Goal: Task Accomplishment & Management: Manage account settings

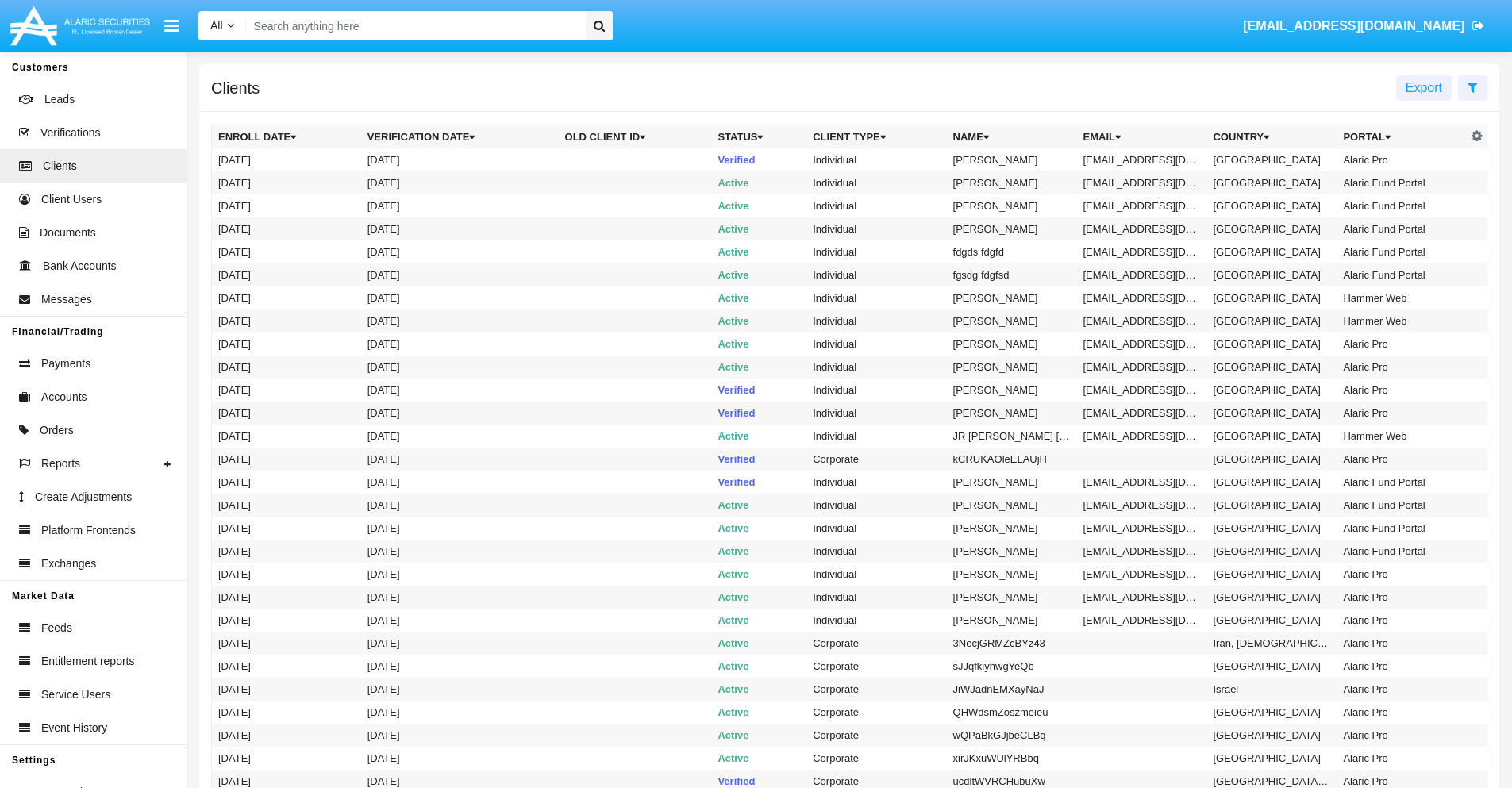
click at [1473, 86] on icon at bounding box center [1473, 86] width 10 height 13
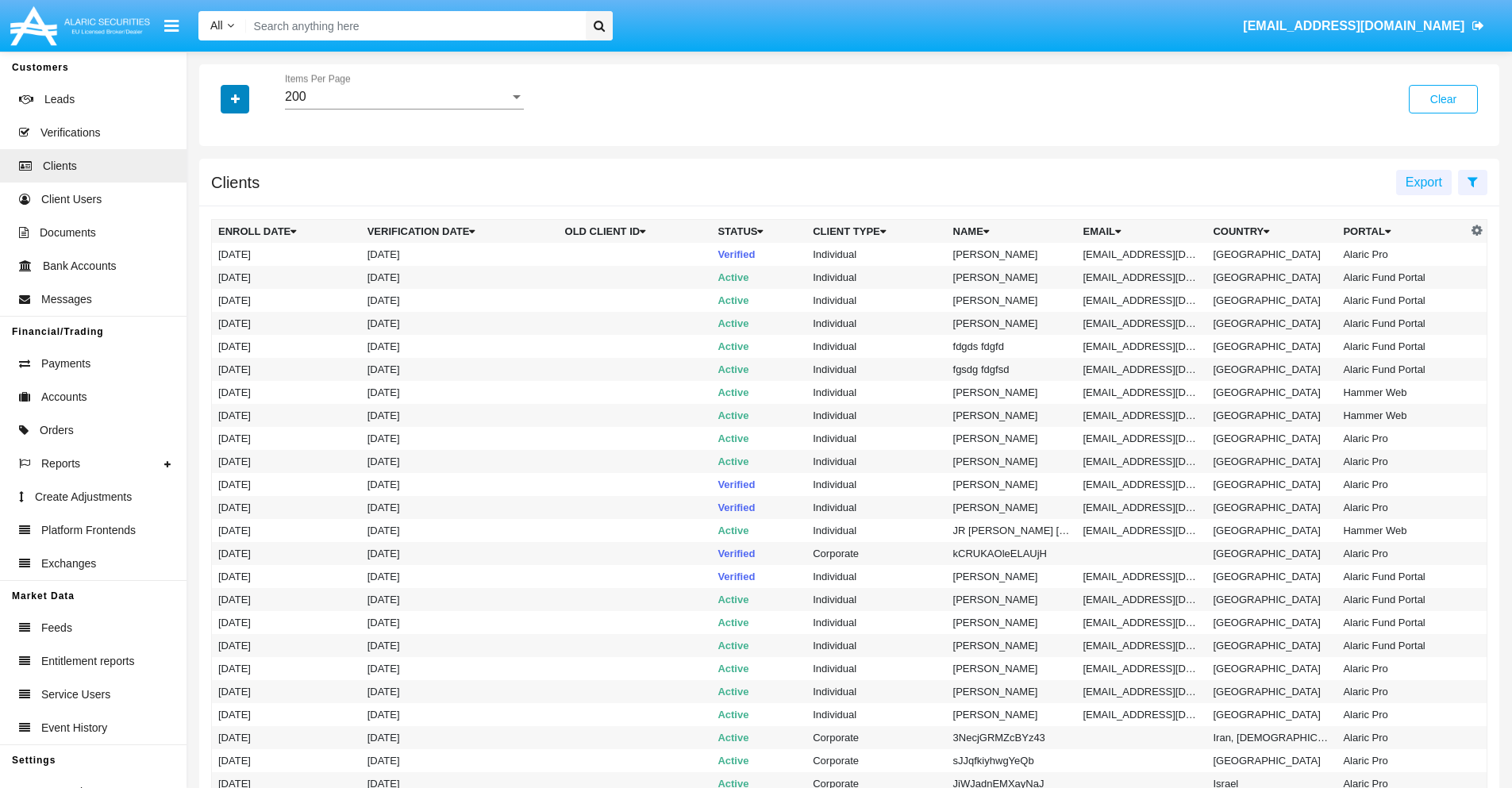
click at [235, 98] on icon "button" at bounding box center [235, 99] width 8 height 11
click at [247, 270] on span "Email" at bounding box center [247, 269] width 32 height 19
click at [218, 276] on input "Email" at bounding box center [217, 276] width 1 height 1
checkbox input "true"
click at [235, 98] on icon "button" at bounding box center [235, 99] width 8 height 11
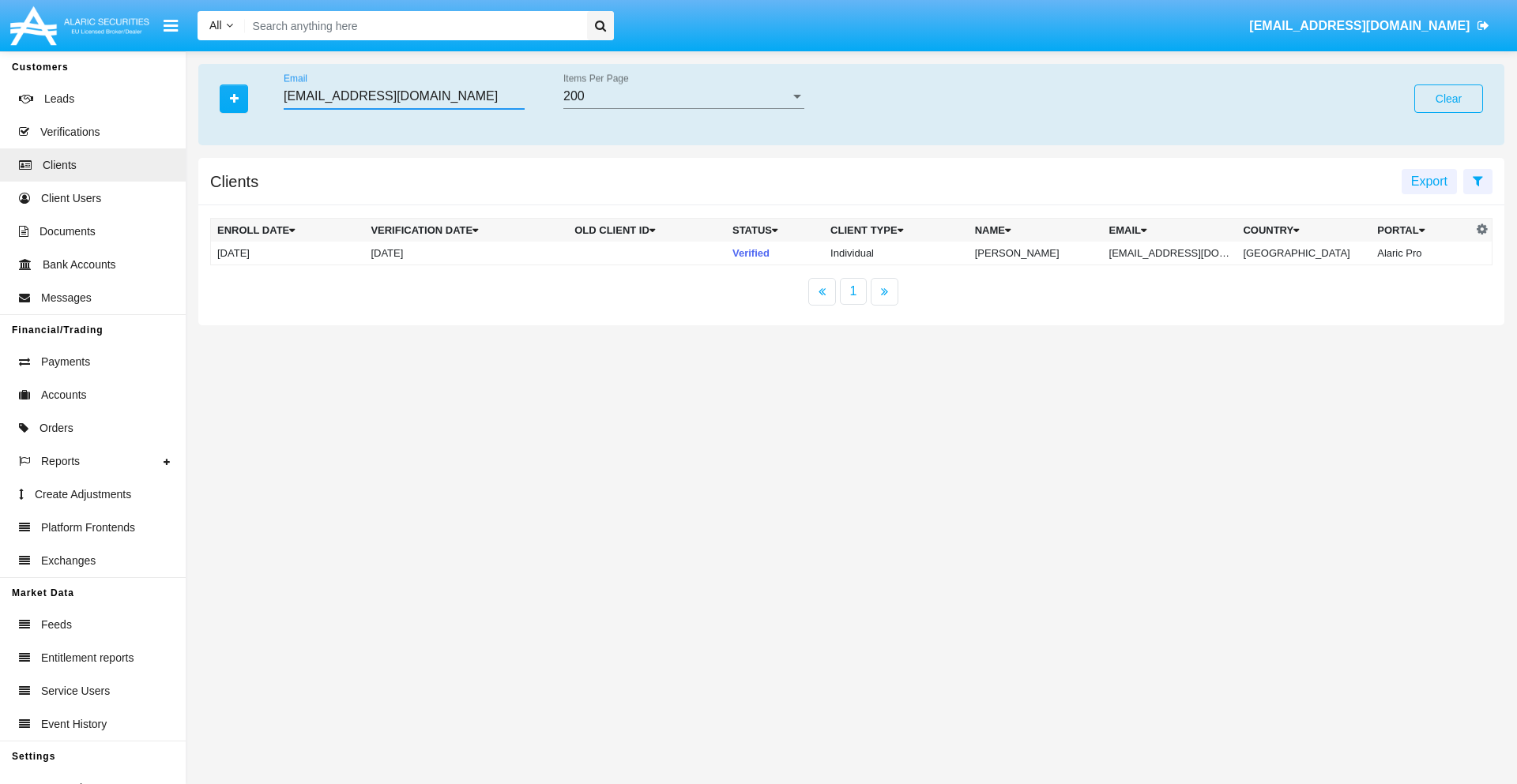
type input "[EMAIL_ADDRESS][DOMAIN_NAME]"
click at [1181, 253] on td "[EMAIL_ADDRESS][DOMAIN_NAME]" at bounding box center [1170, 253] width 134 height 23
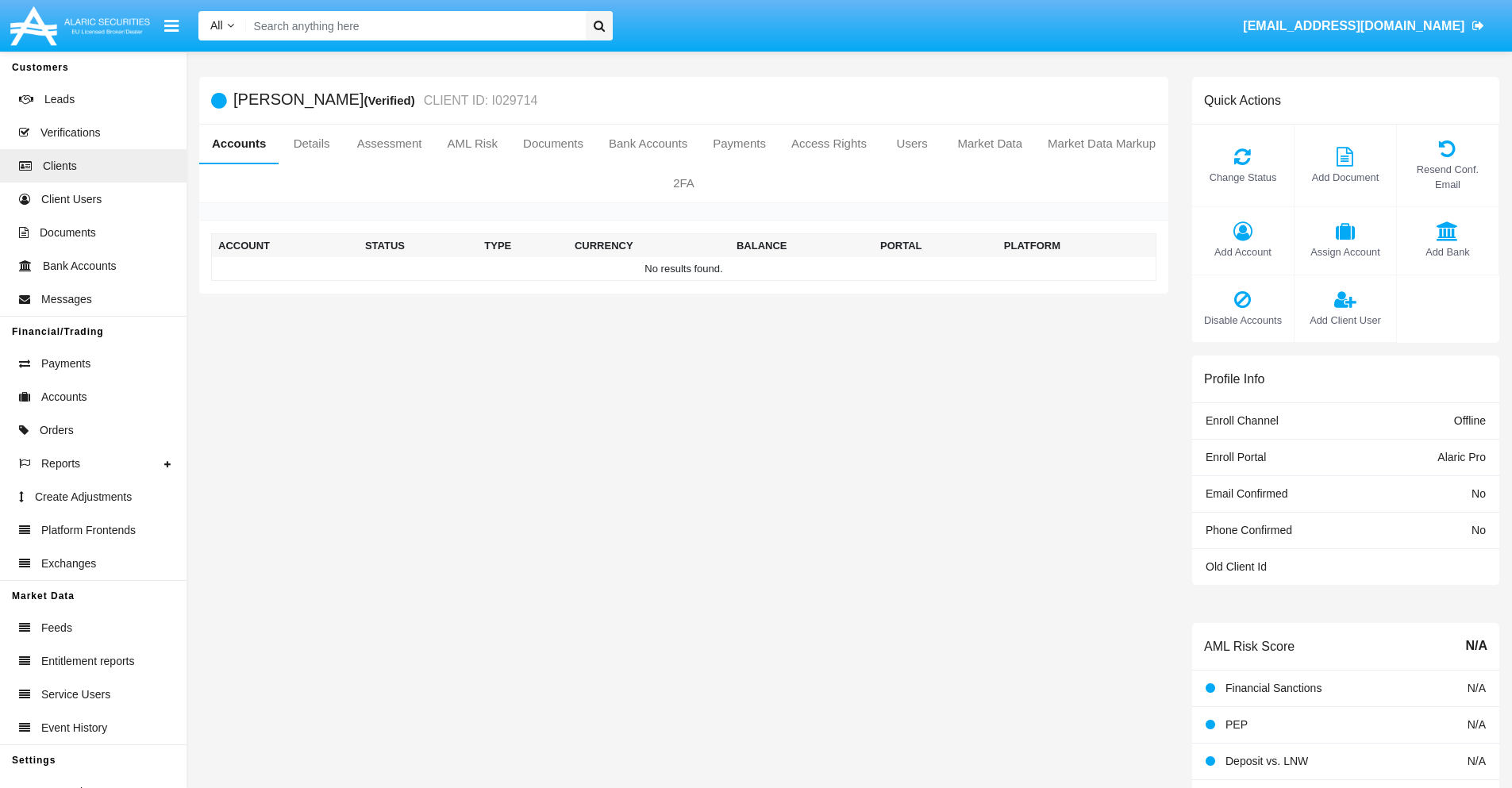
click at [1243, 252] on span "Add Account" at bounding box center [1243, 252] width 86 height 15
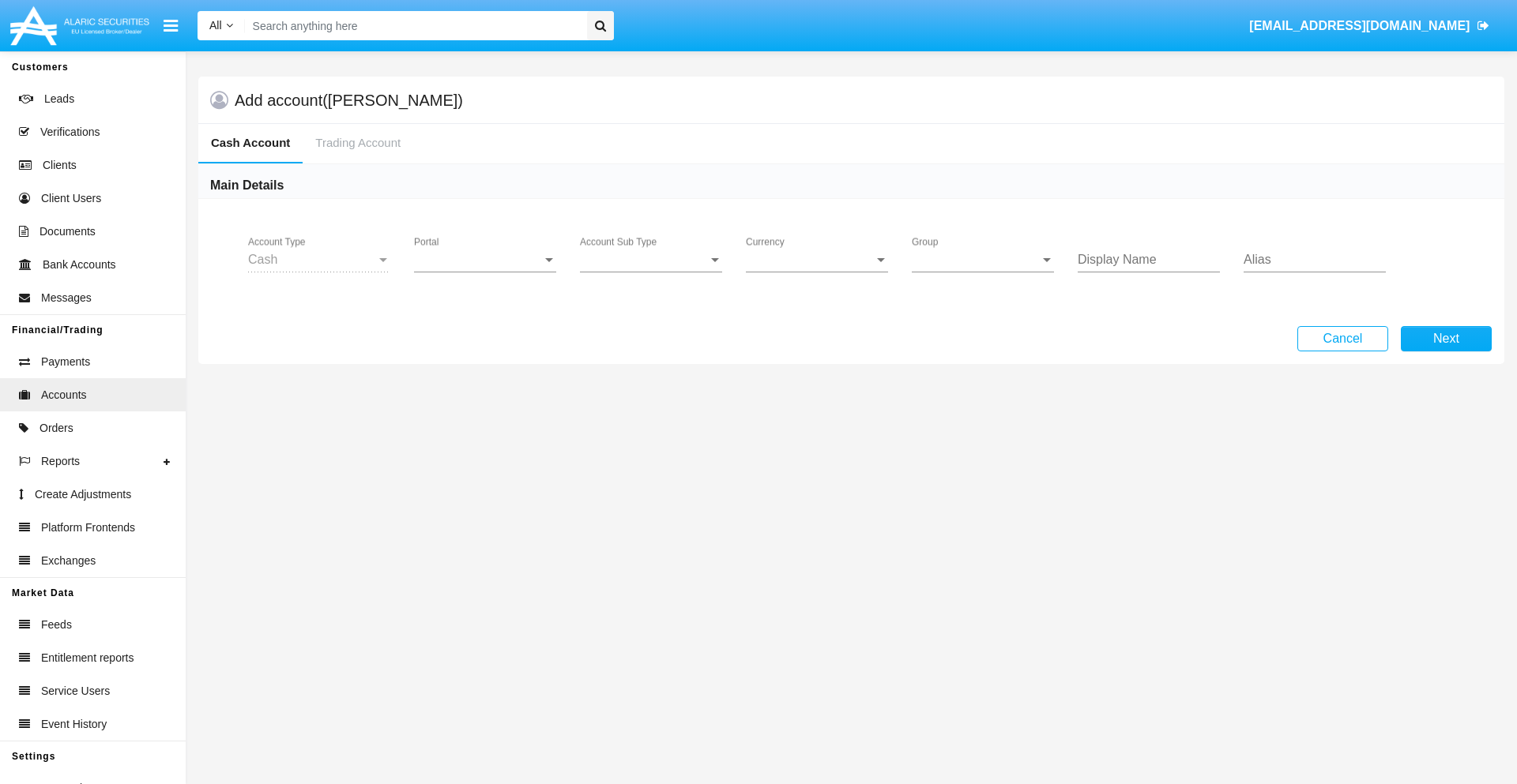
click at [485, 260] on span "Portal" at bounding box center [478, 260] width 128 height 14
click at [487, 271] on span "Alaric Pro" at bounding box center [487, 271] width 146 height 38
click at [652, 260] on span "Account Sub Type" at bounding box center [643, 260] width 128 height 14
click at [652, 271] on span "Trading Cash" at bounding box center [651, 271] width 142 height 38
click at [983, 260] on span "Group" at bounding box center [976, 260] width 128 height 14
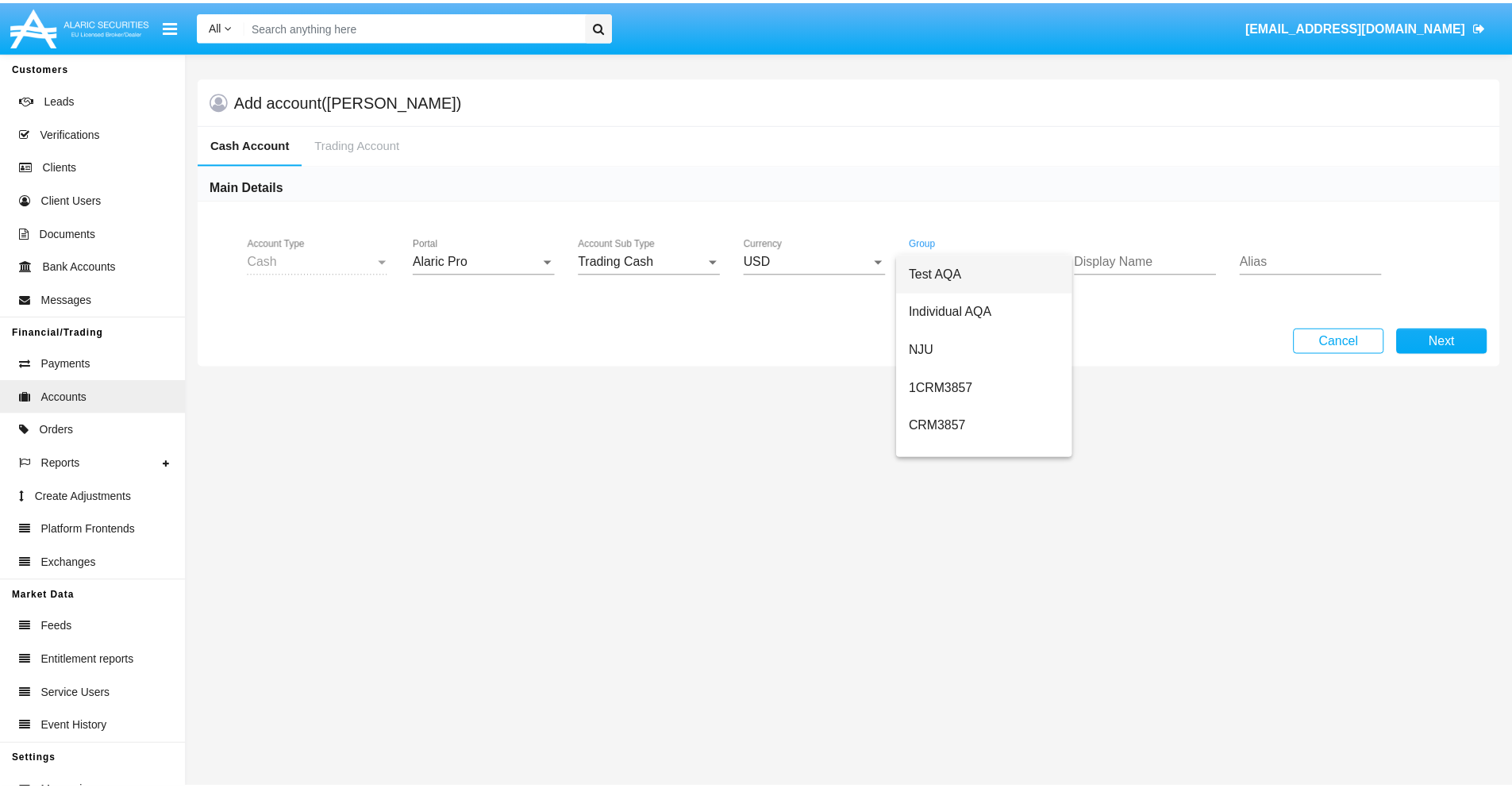
scroll to position [712, 0]
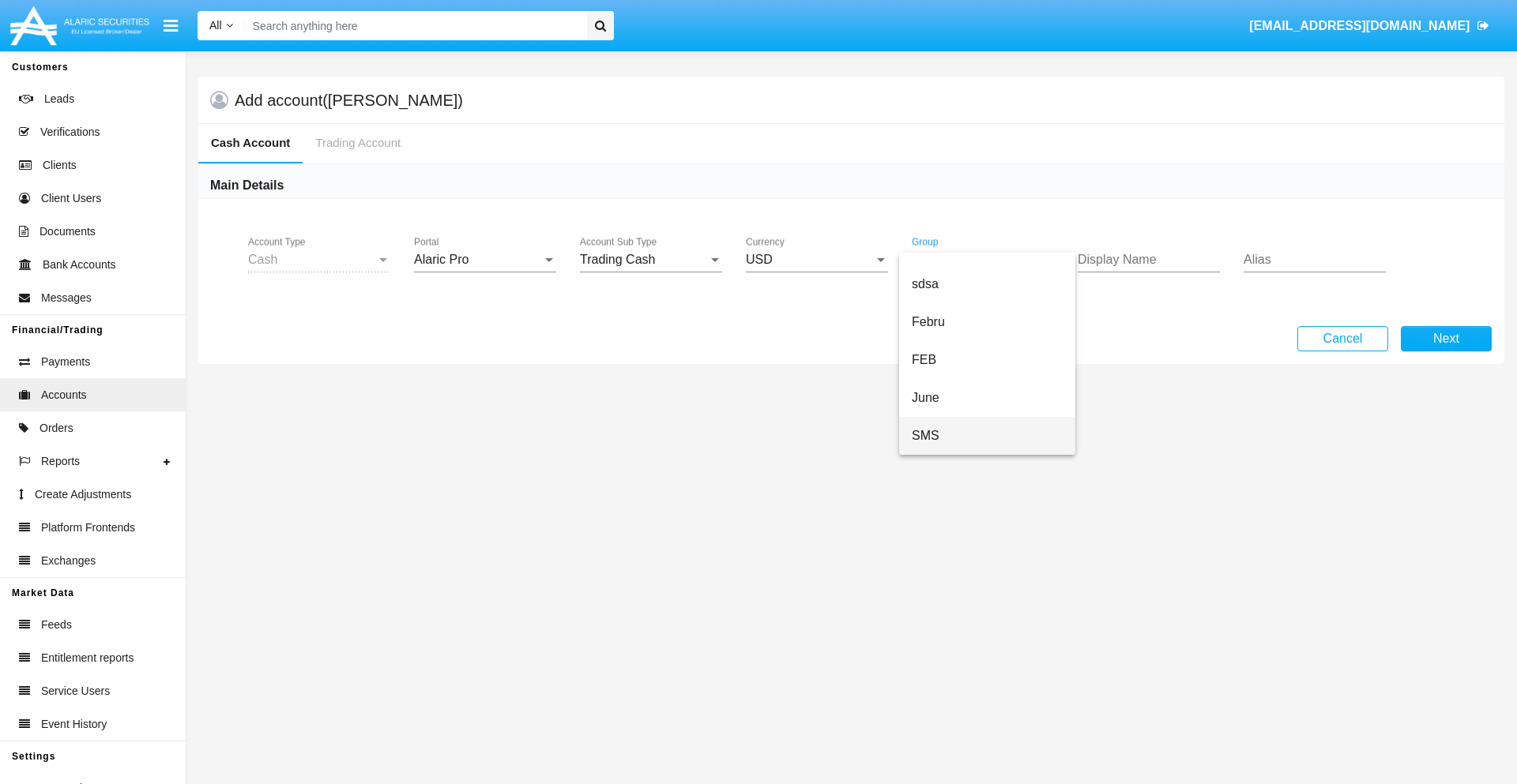
click at [987, 436] on span "SMS" at bounding box center [987, 436] width 151 height 38
type input "ivory"
type input "teal"
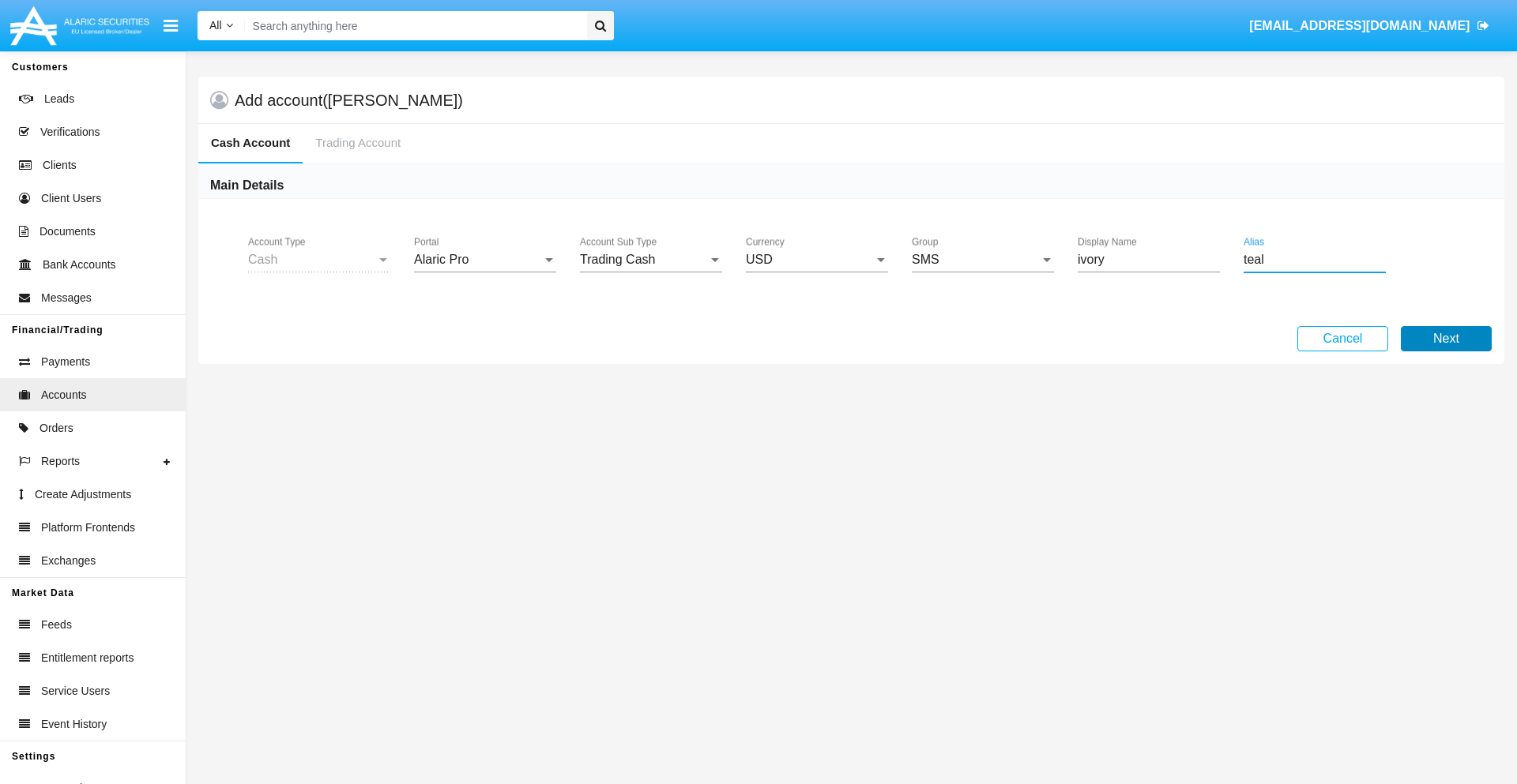
click at [1446, 339] on button "Next" at bounding box center [1446, 339] width 91 height 25
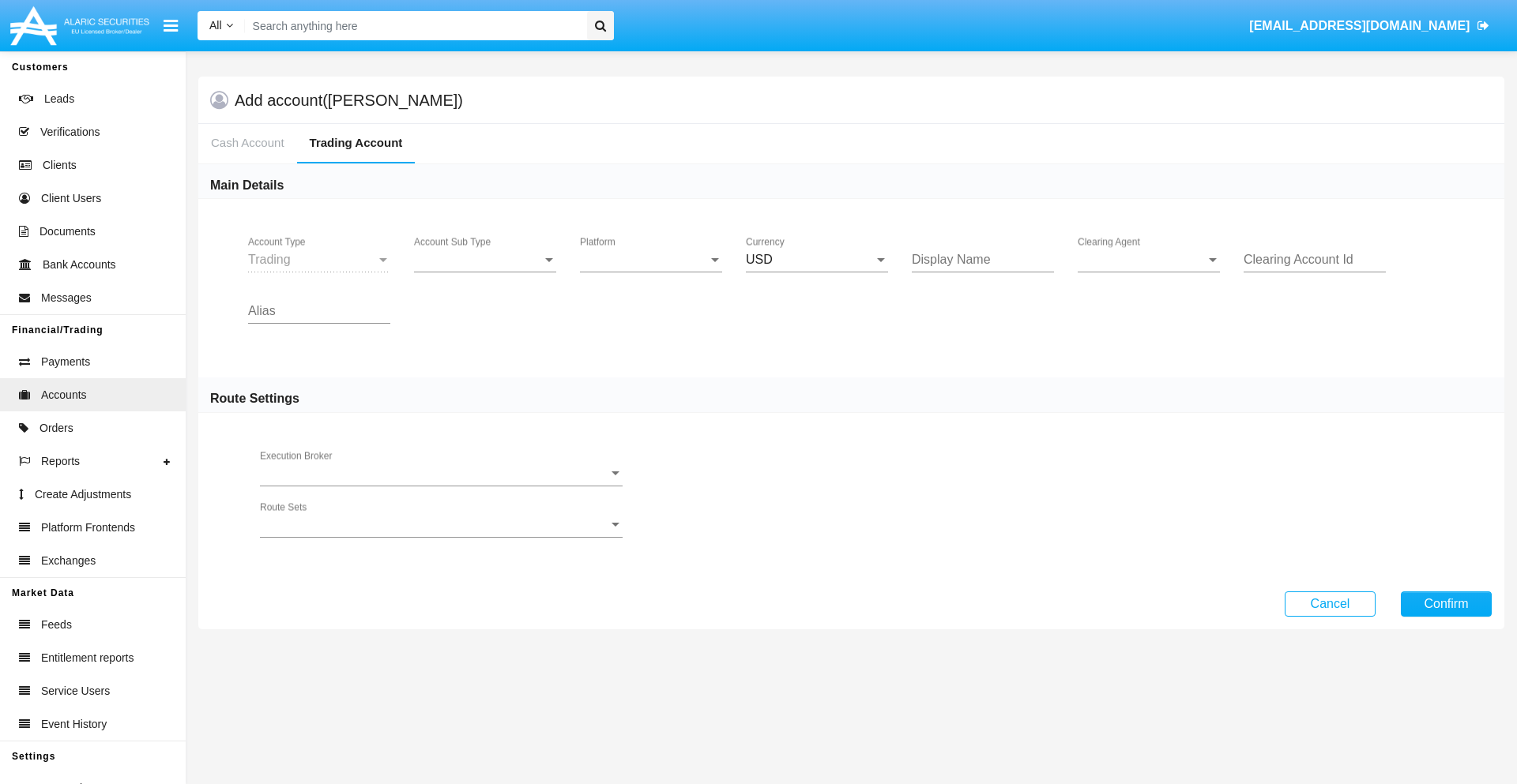
click at [485, 260] on span "Account Sub Type" at bounding box center [478, 260] width 128 height 14
click at [485, 271] on span "Trading" at bounding box center [485, 271] width 142 height 38
click at [652, 260] on span "Platform" at bounding box center [643, 260] width 128 height 14
click at [652, 271] on span "Hammer Lite" at bounding box center [651, 271] width 142 height 38
click at [1149, 260] on span "Clearing Agent" at bounding box center [1141, 260] width 128 height 14
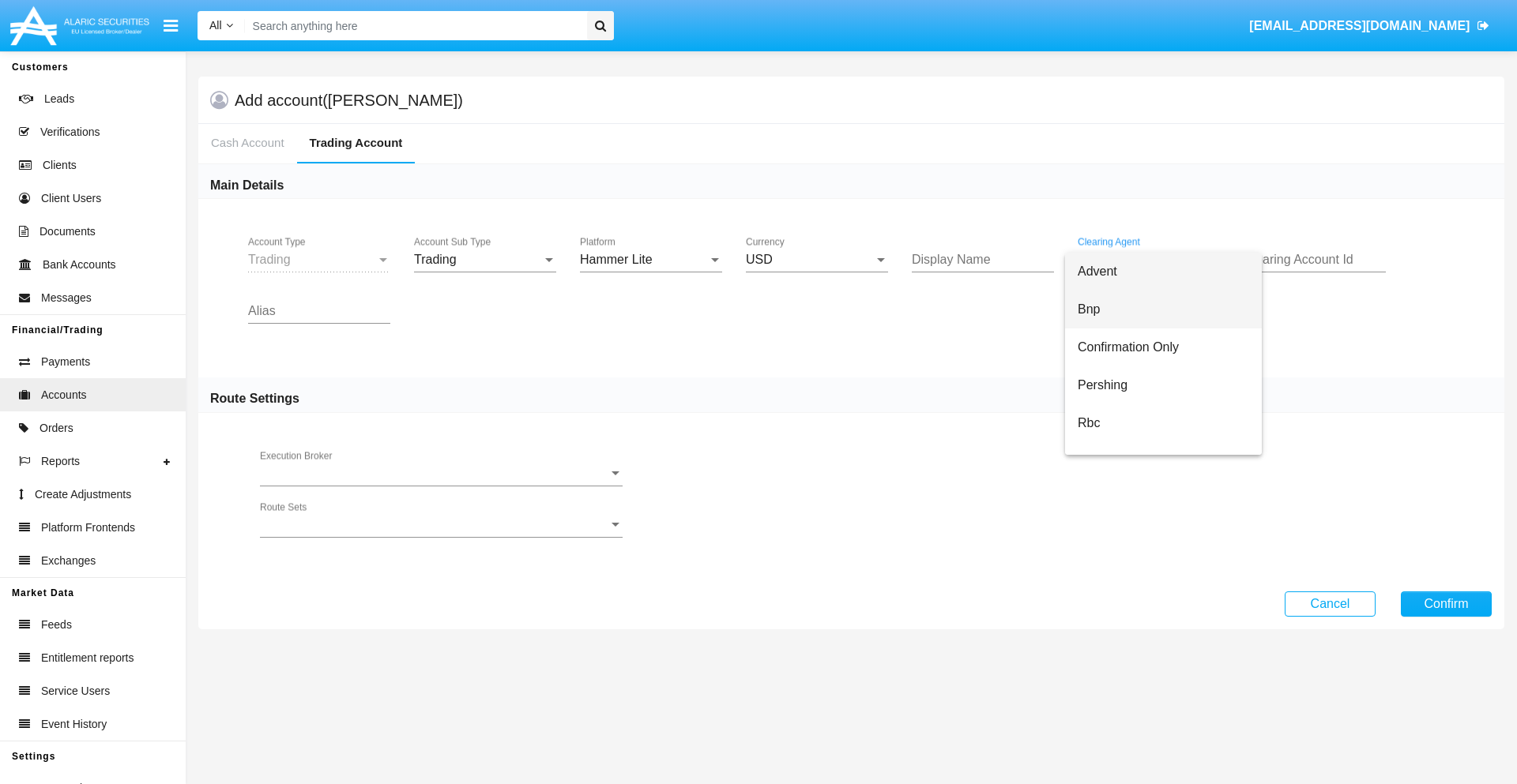
click at [1164, 310] on span "Bnp" at bounding box center [1163, 309] width 171 height 38
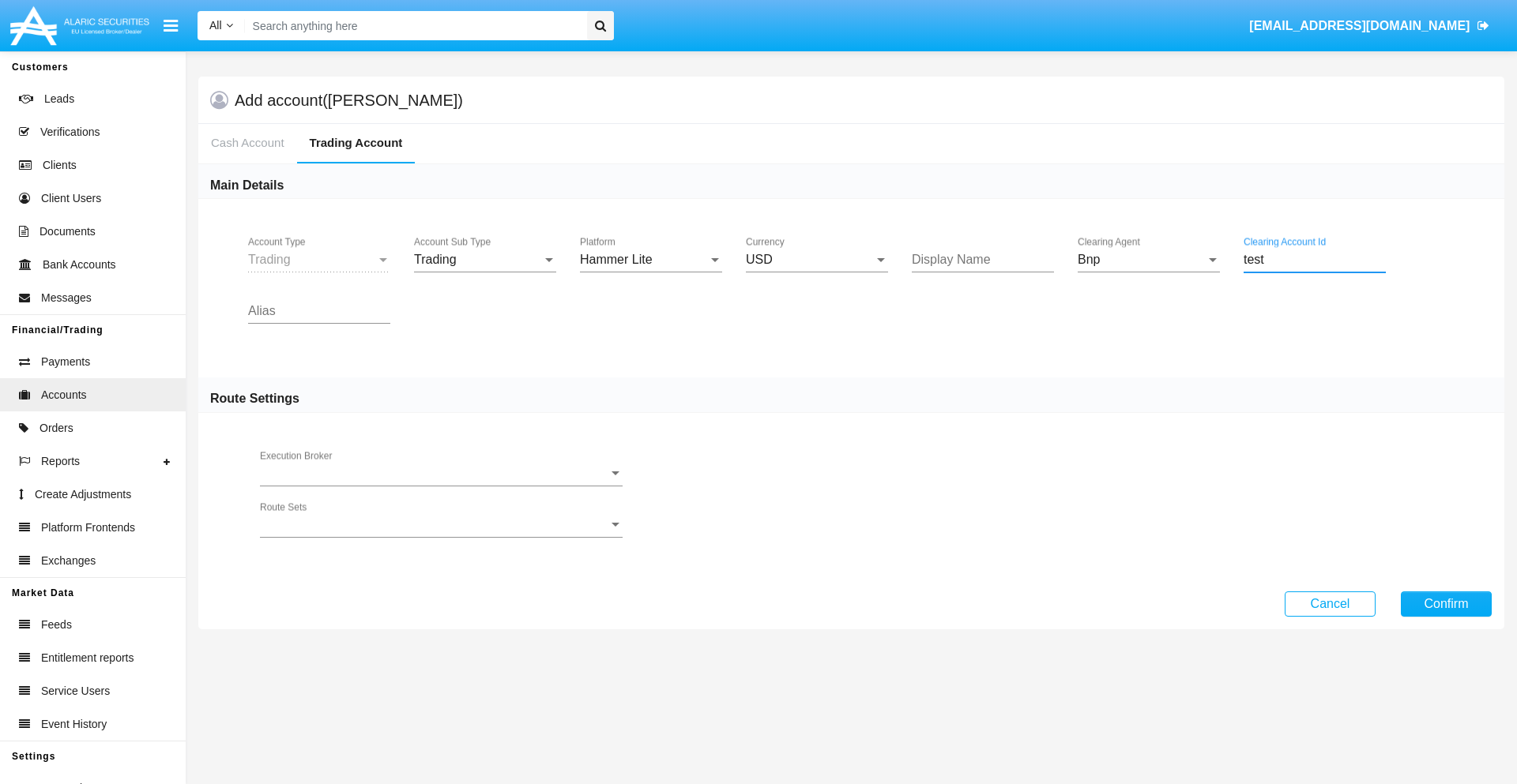
type input "test"
type input "red"
type input "olive"
click at [1446, 604] on button "Confirm" at bounding box center [1446, 604] width 91 height 25
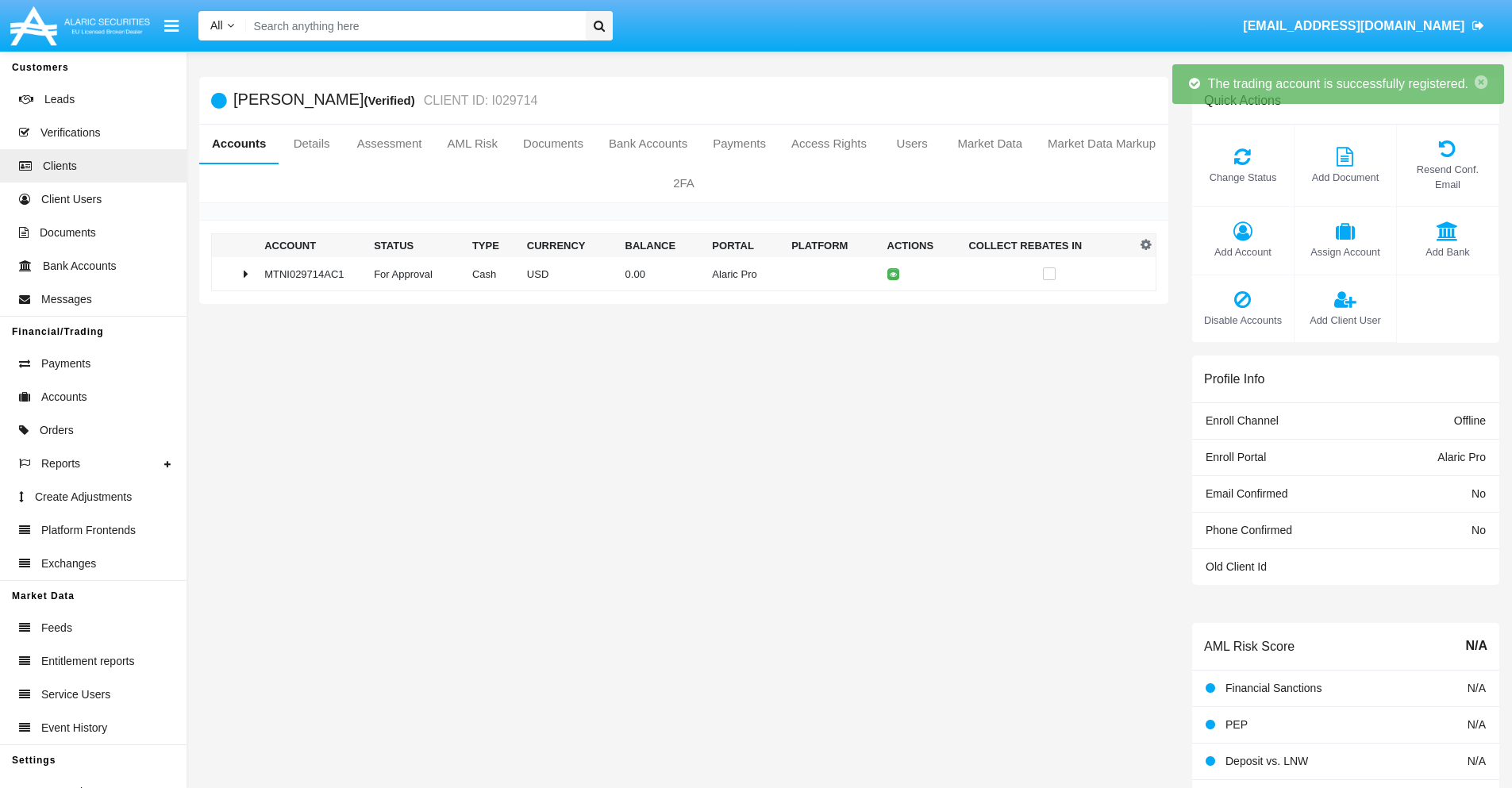
click at [678, 274] on td "0.00" at bounding box center [663, 274] width 87 height 34
click at [893, 274] on icon at bounding box center [896, 274] width 8 height 8
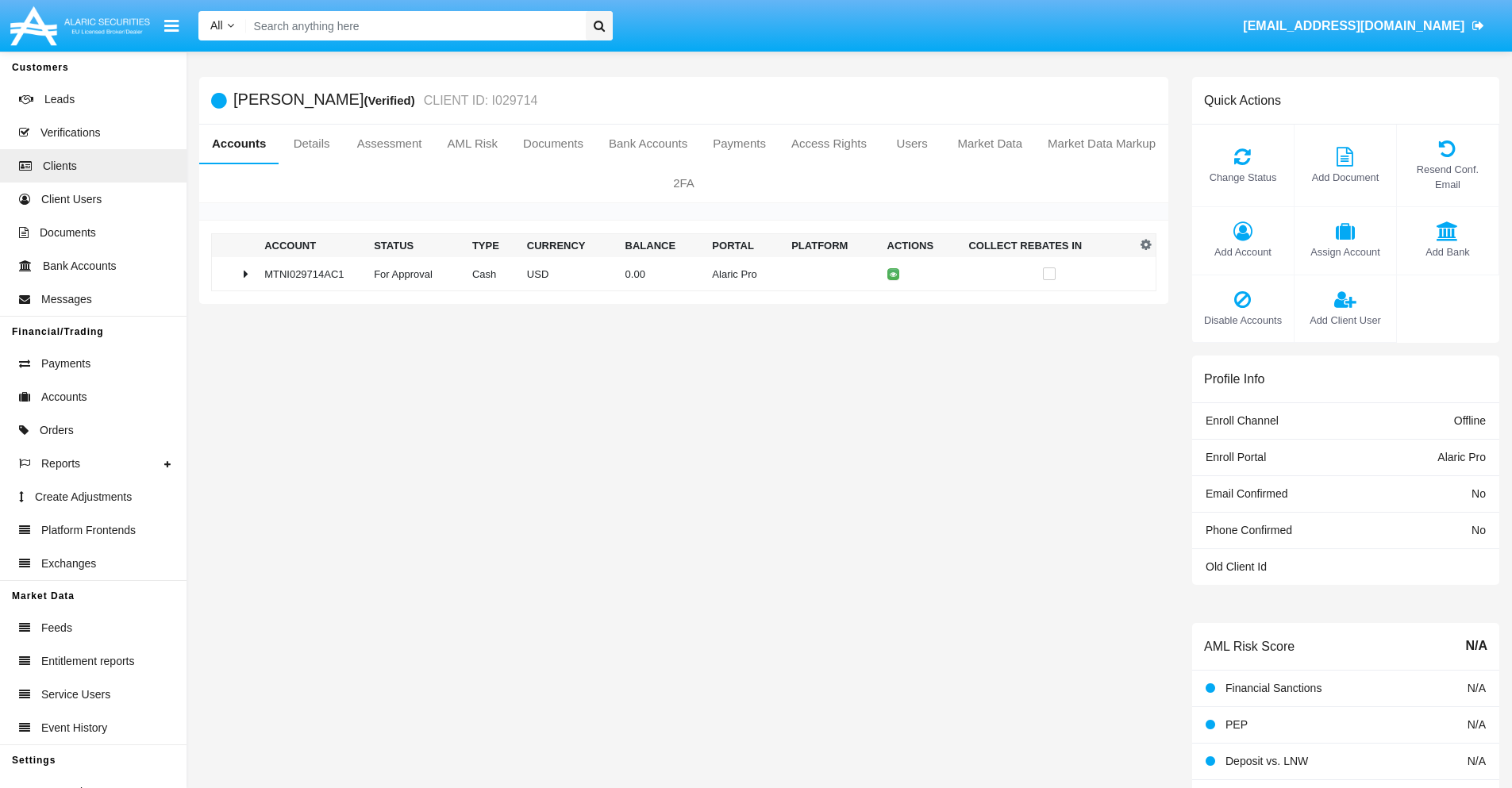
click at [678, 274] on td "0.00" at bounding box center [663, 274] width 87 height 34
click at [893, 307] on icon at bounding box center [896, 307] width 8 height 8
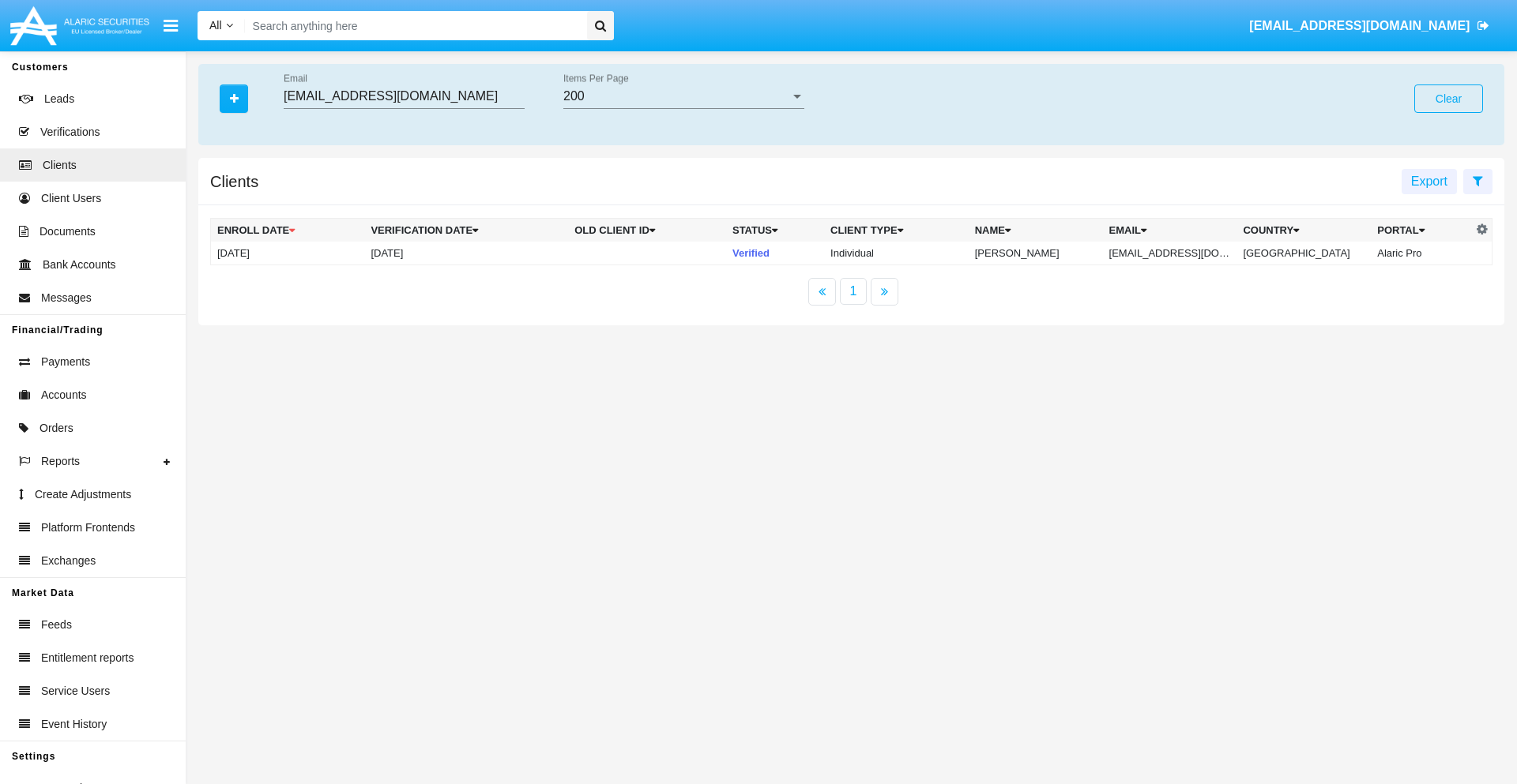
click at [1449, 99] on button "Clear" at bounding box center [1449, 99] width 68 height 28
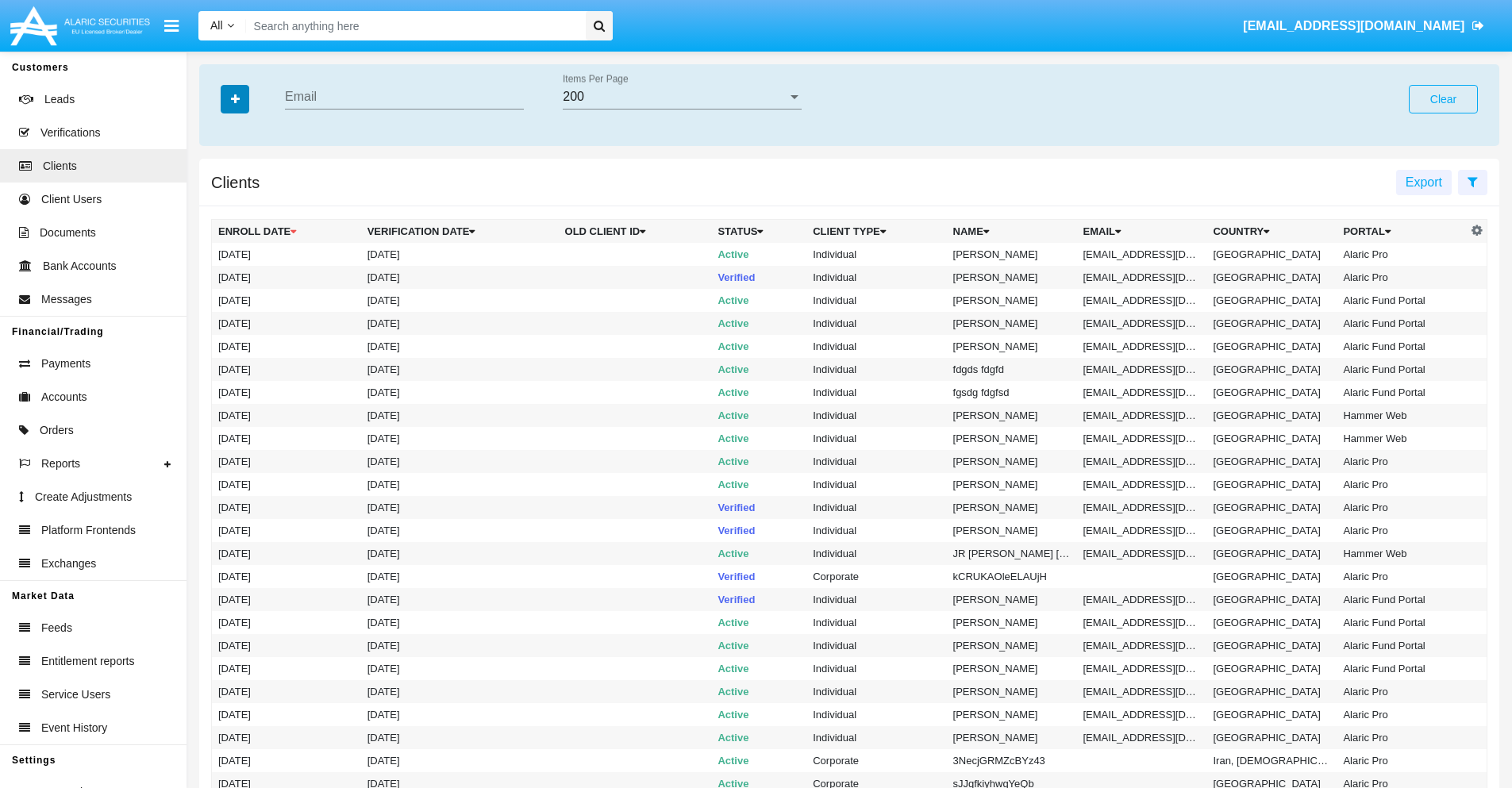
click at [235, 98] on icon "button" at bounding box center [235, 99] width 8 height 11
type input "[EMAIL_ADDRESS][DOMAIN_NAME]"
click at [1148, 254] on td "[EMAIL_ADDRESS][DOMAIN_NAME]" at bounding box center [1142, 253] width 130 height 23
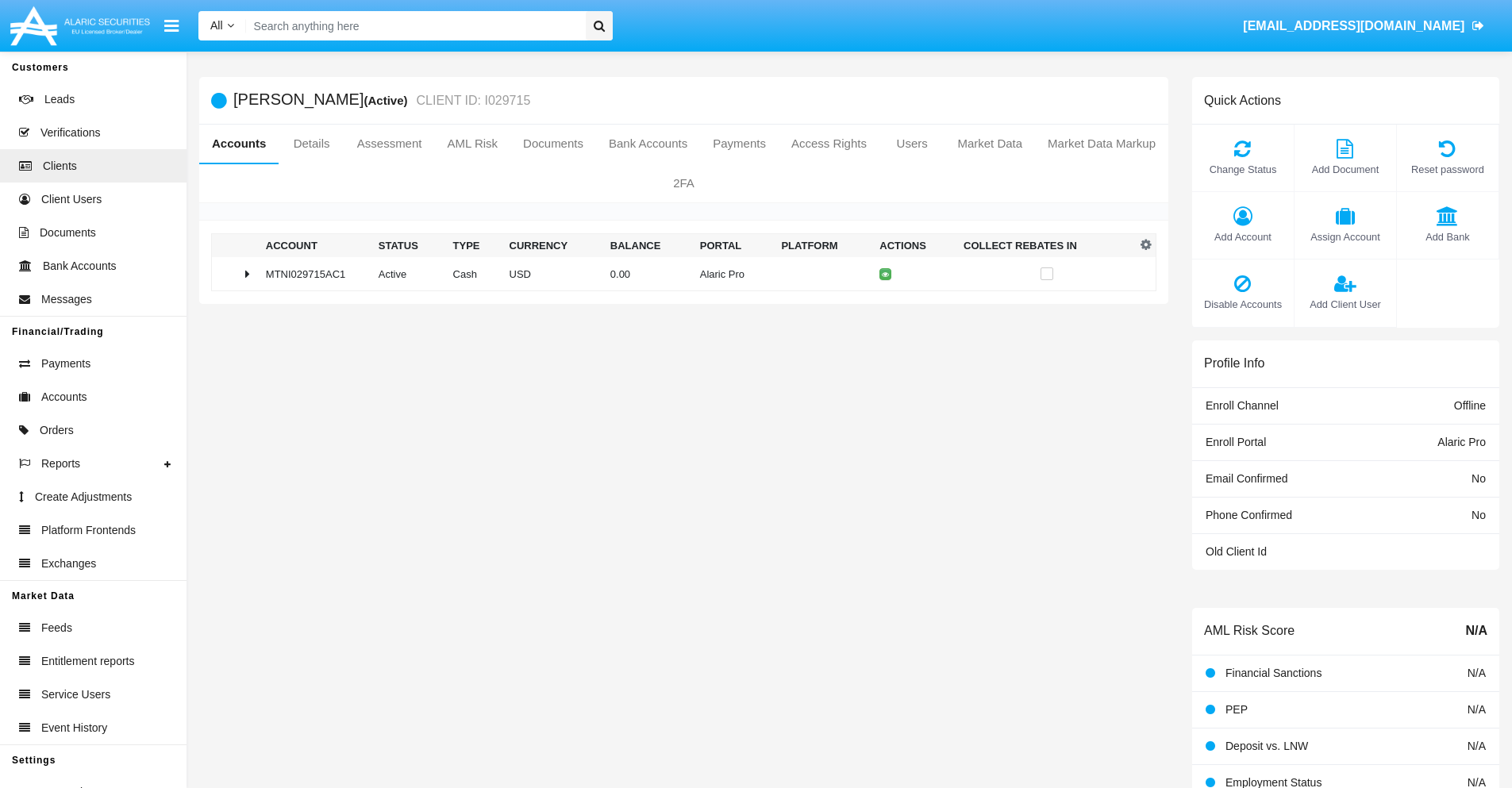
click at [1243, 237] on span "Add Account" at bounding box center [1243, 237] width 86 height 15
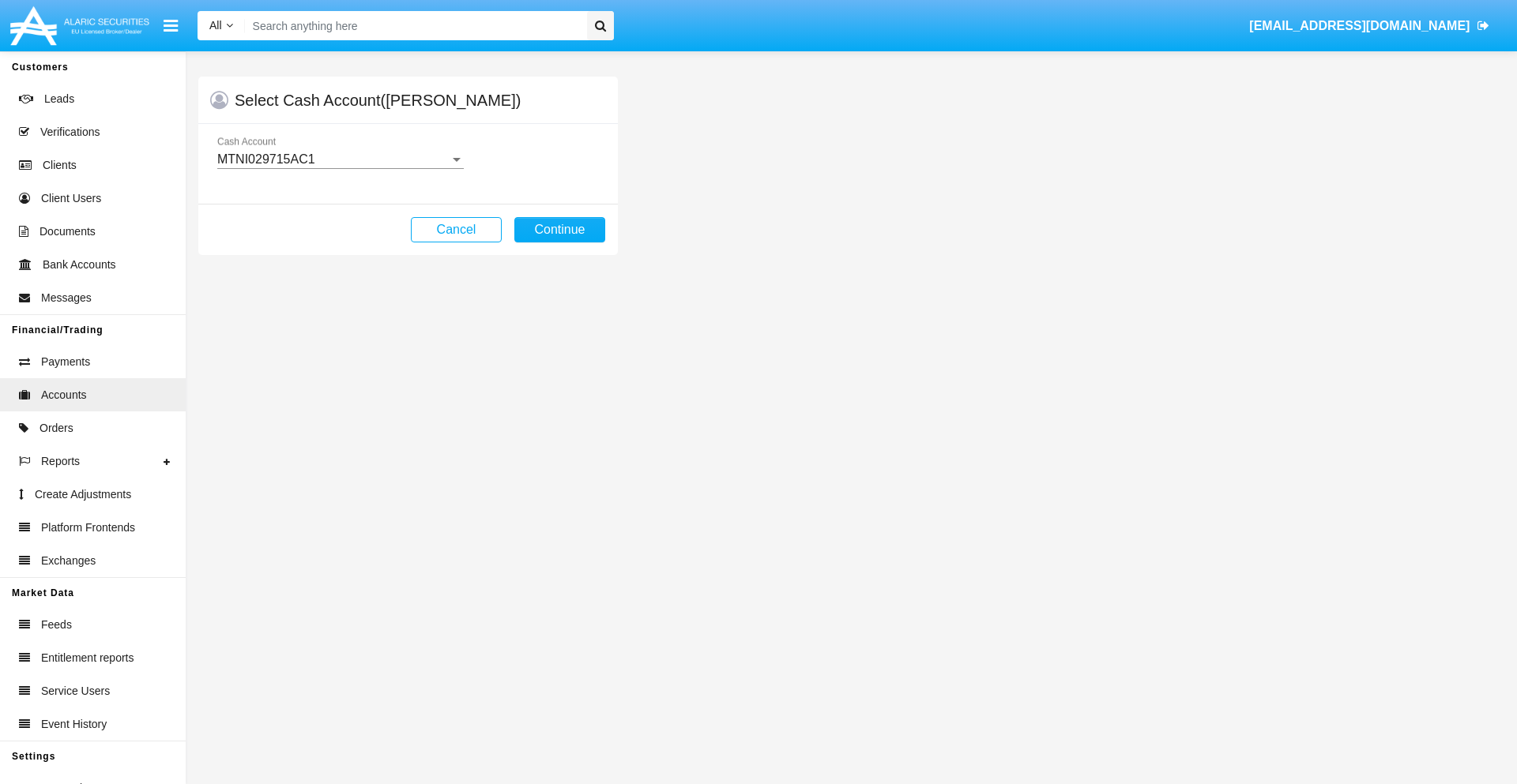
click at [340, 159] on div "MTNI029715AC1" at bounding box center [333, 159] width 232 height 14
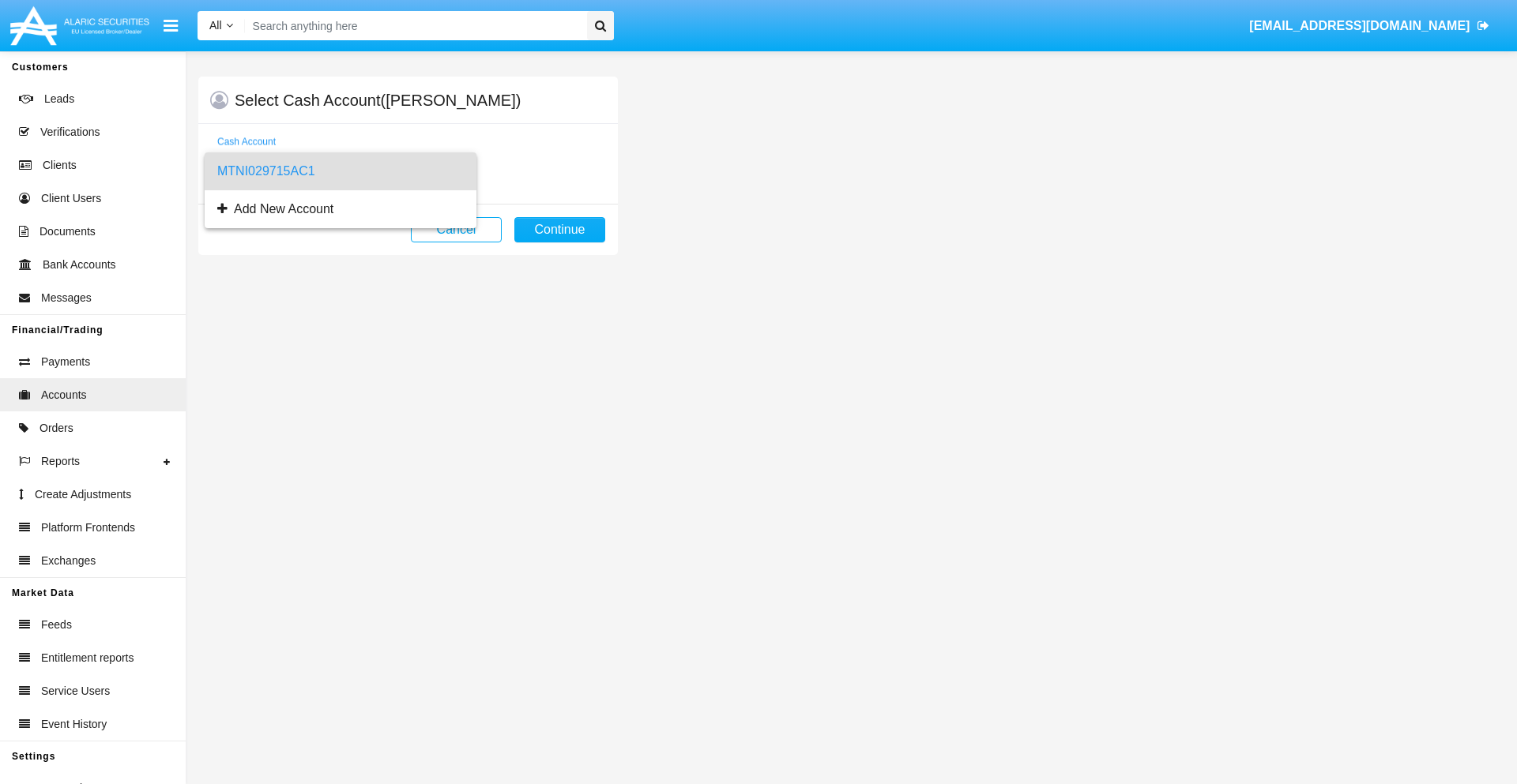
click at [340, 171] on span "MTNI029715AC1" at bounding box center [340, 171] width 246 height 38
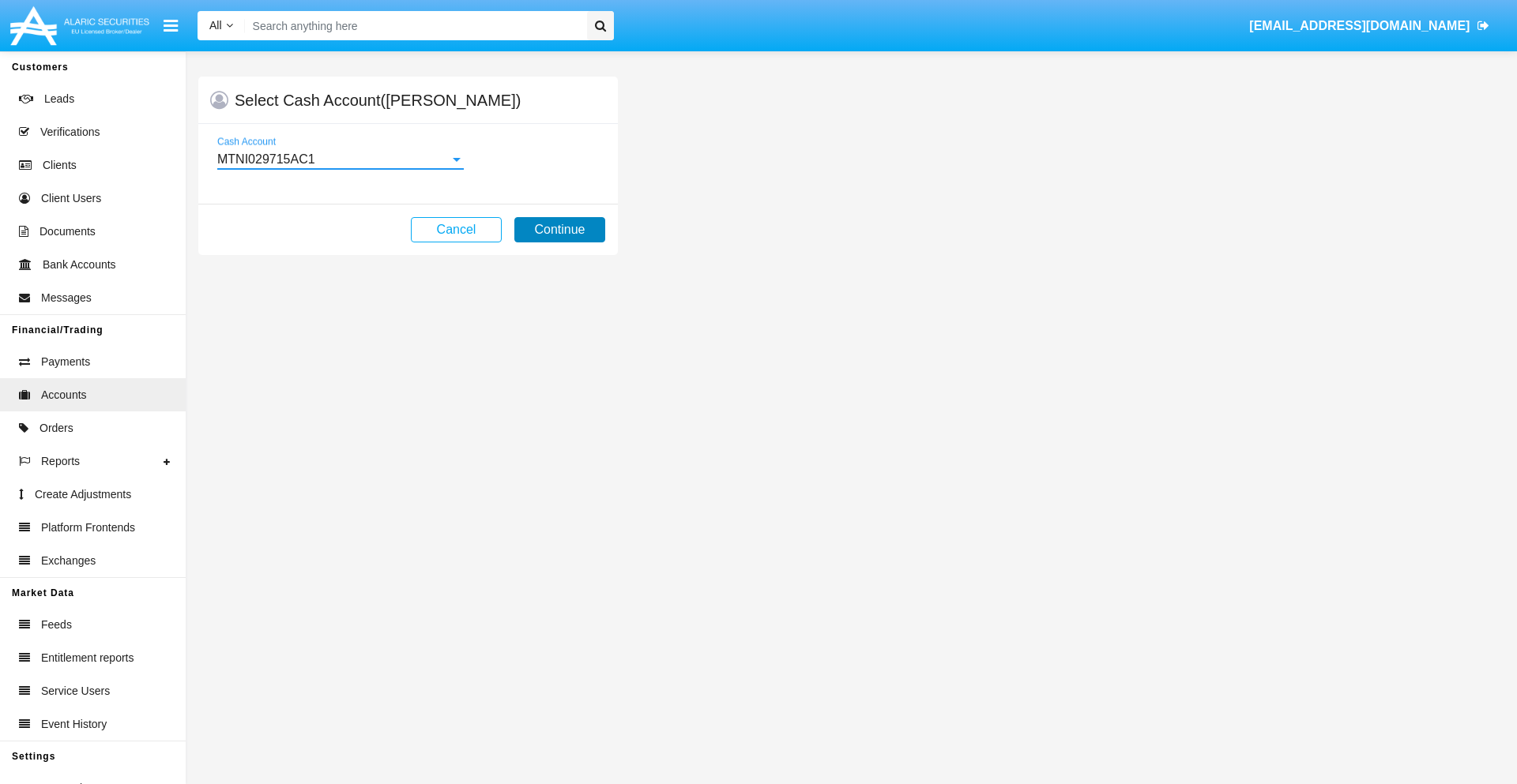
click at [560, 230] on button "Continue" at bounding box center [560, 230] width 91 height 25
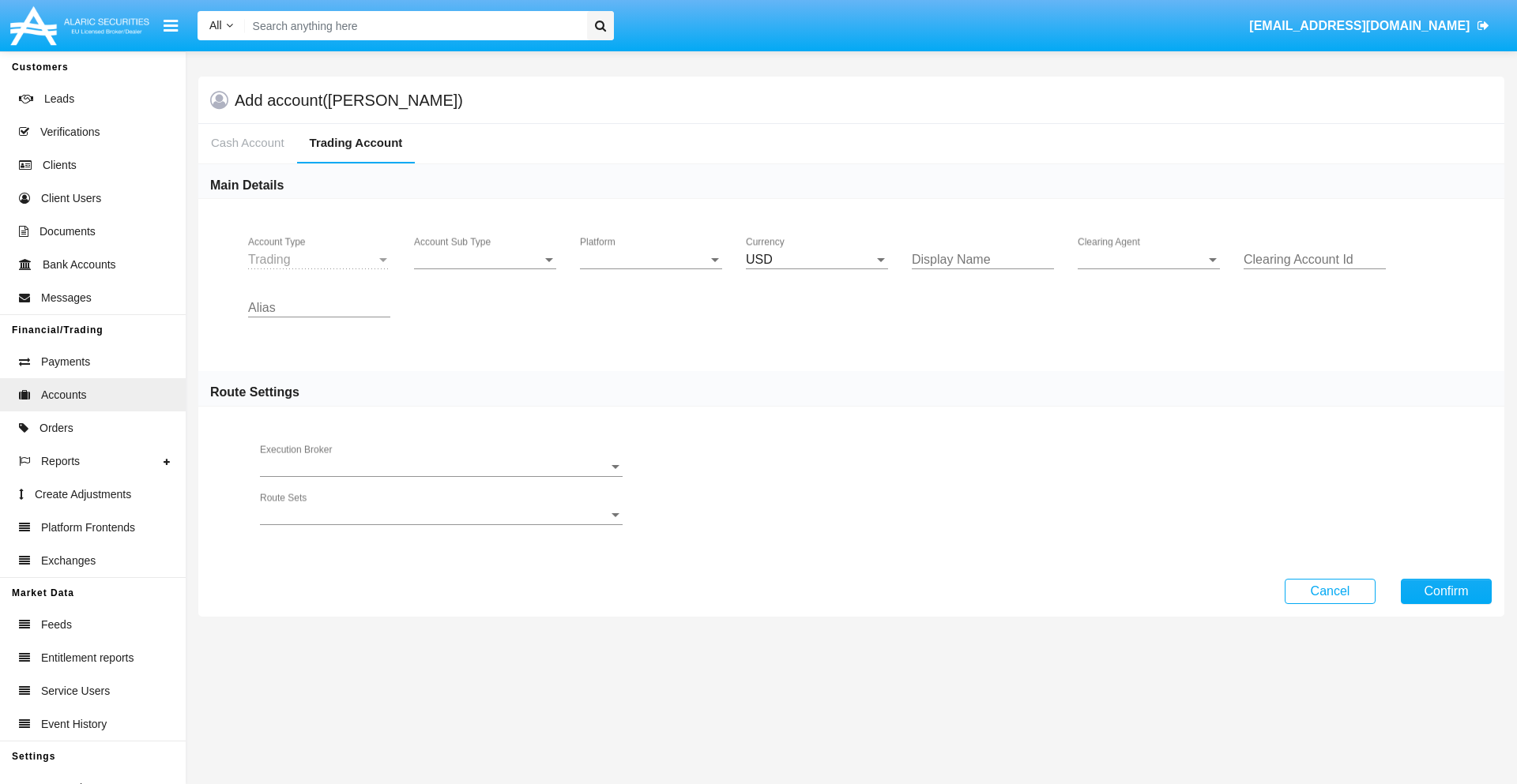
click at [485, 260] on span "Account Sub Type" at bounding box center [478, 260] width 128 height 14
click at [485, 271] on span "Trading" at bounding box center [485, 271] width 142 height 38
click at [652, 260] on span "Platform" at bounding box center [643, 260] width 128 height 14
click at [652, 271] on span "Hammer Lite" at bounding box center [651, 271] width 142 height 38
click at [1149, 260] on span "Clearing Agent" at bounding box center [1141, 260] width 128 height 14
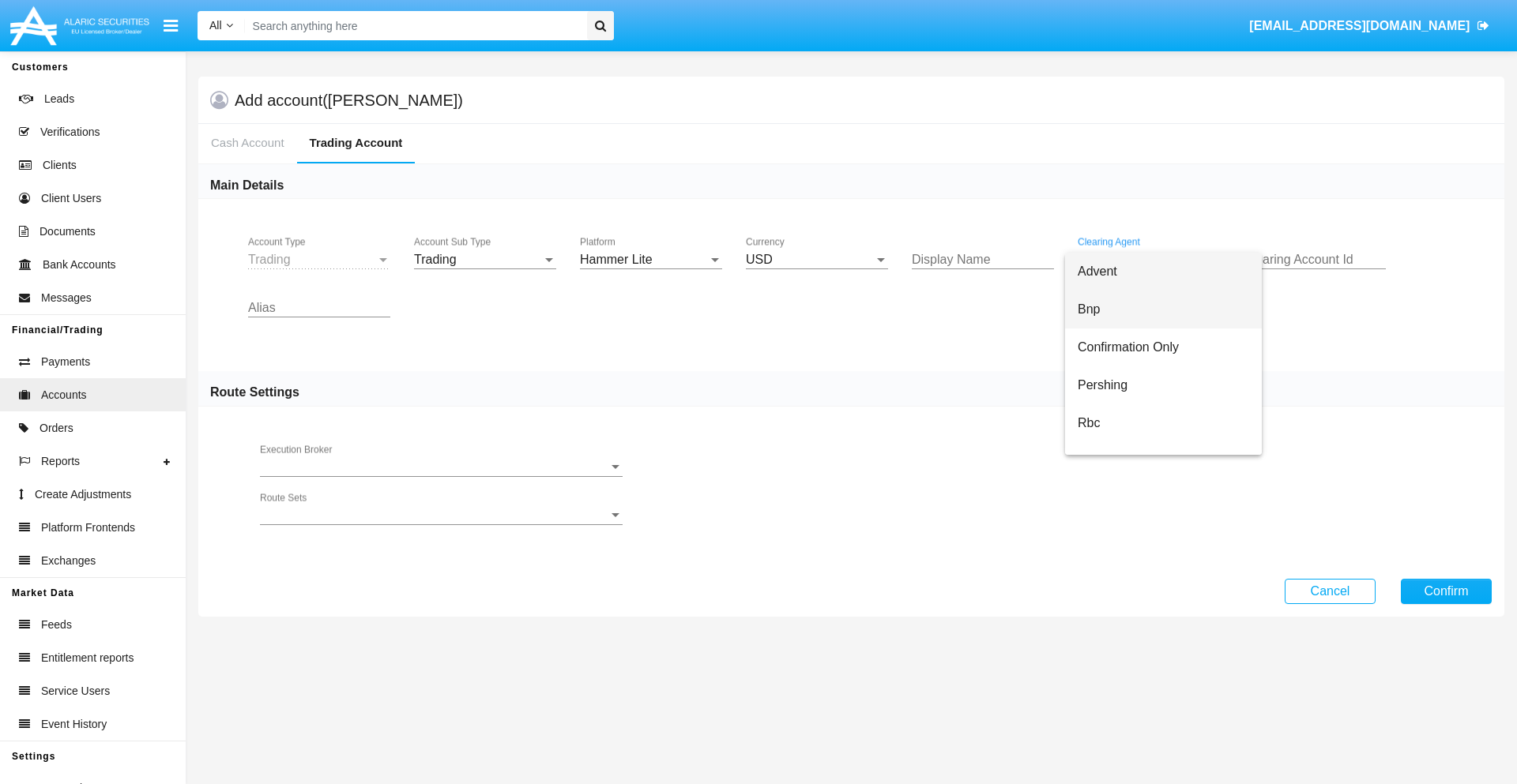
click at [1164, 310] on span "Bnp" at bounding box center [1163, 309] width 171 height 38
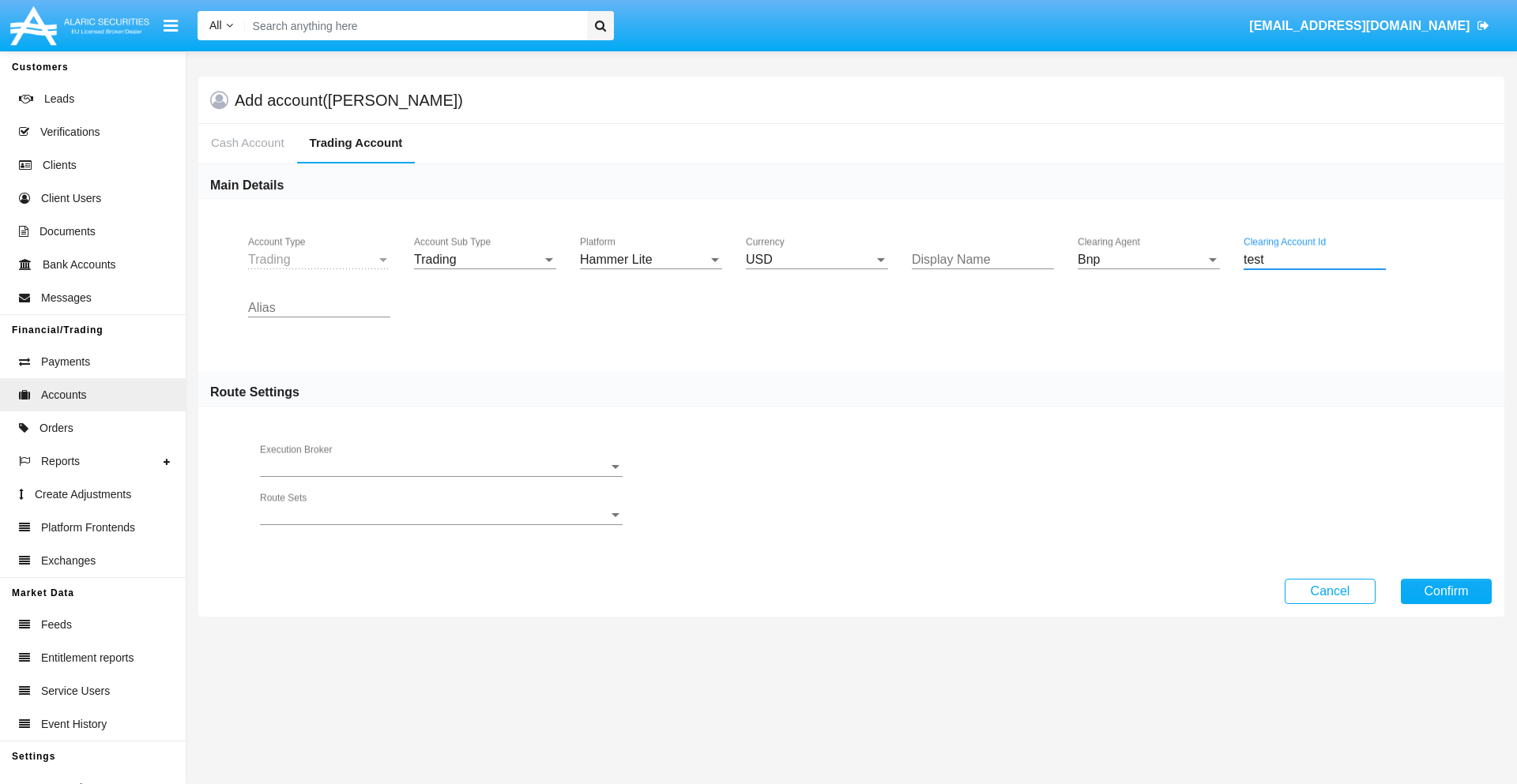
type input "test"
type input "silver"
type input "orange"
click at [1446, 591] on button "Confirm" at bounding box center [1446, 591] width 91 height 25
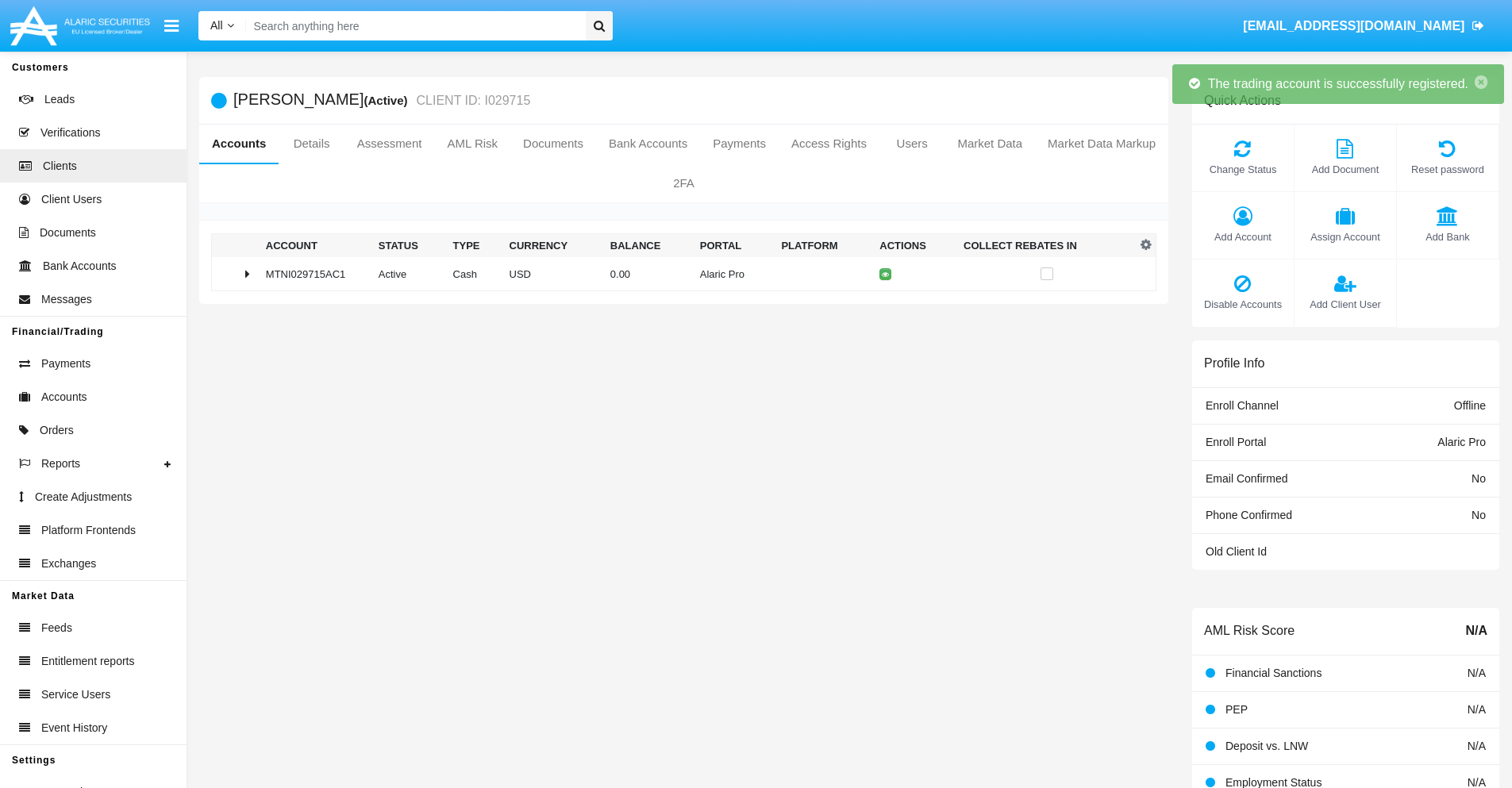
click at [678, 274] on td "0.00" at bounding box center [649, 274] width 90 height 34
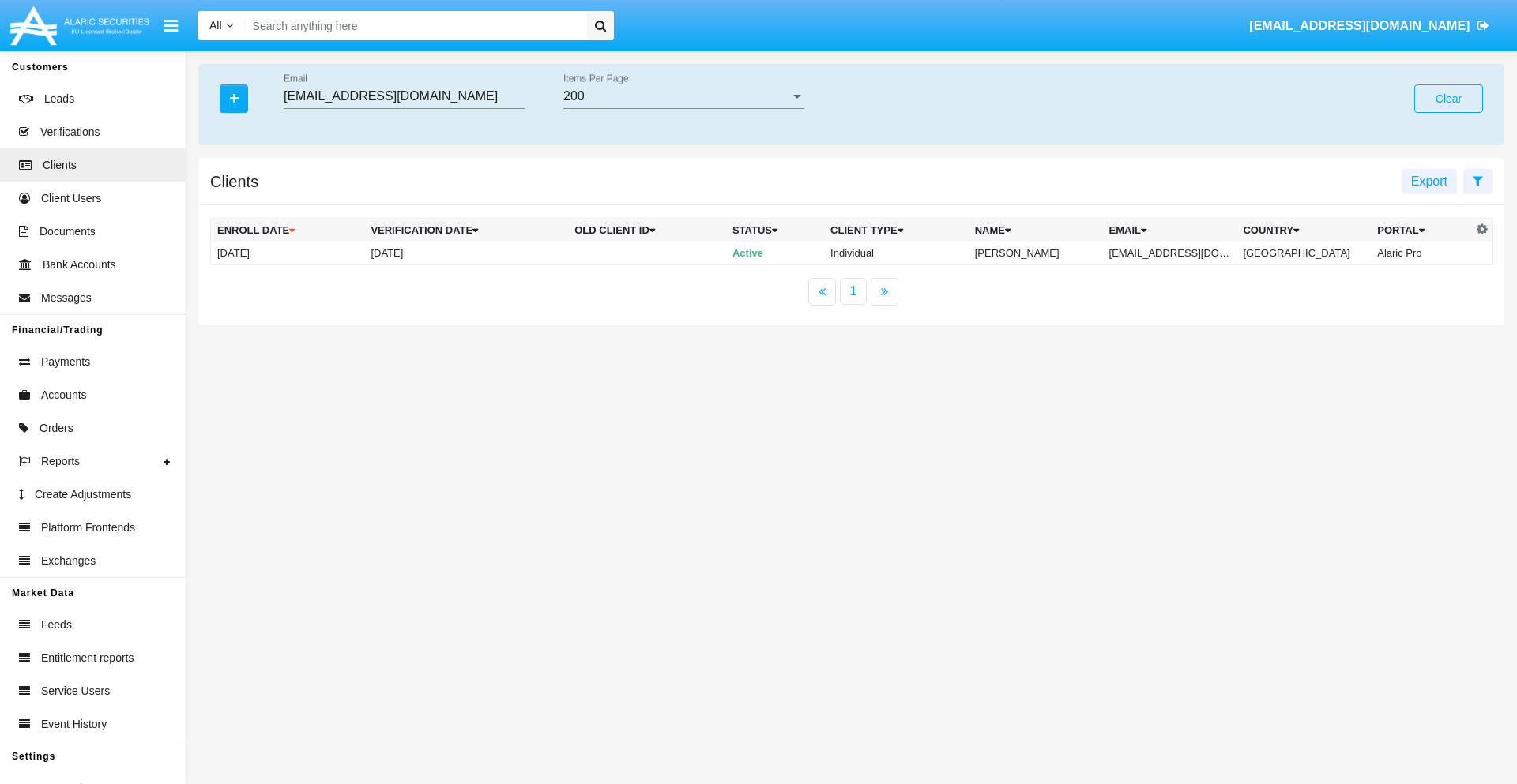
click at [1449, 99] on button "Clear" at bounding box center [1449, 99] width 68 height 28
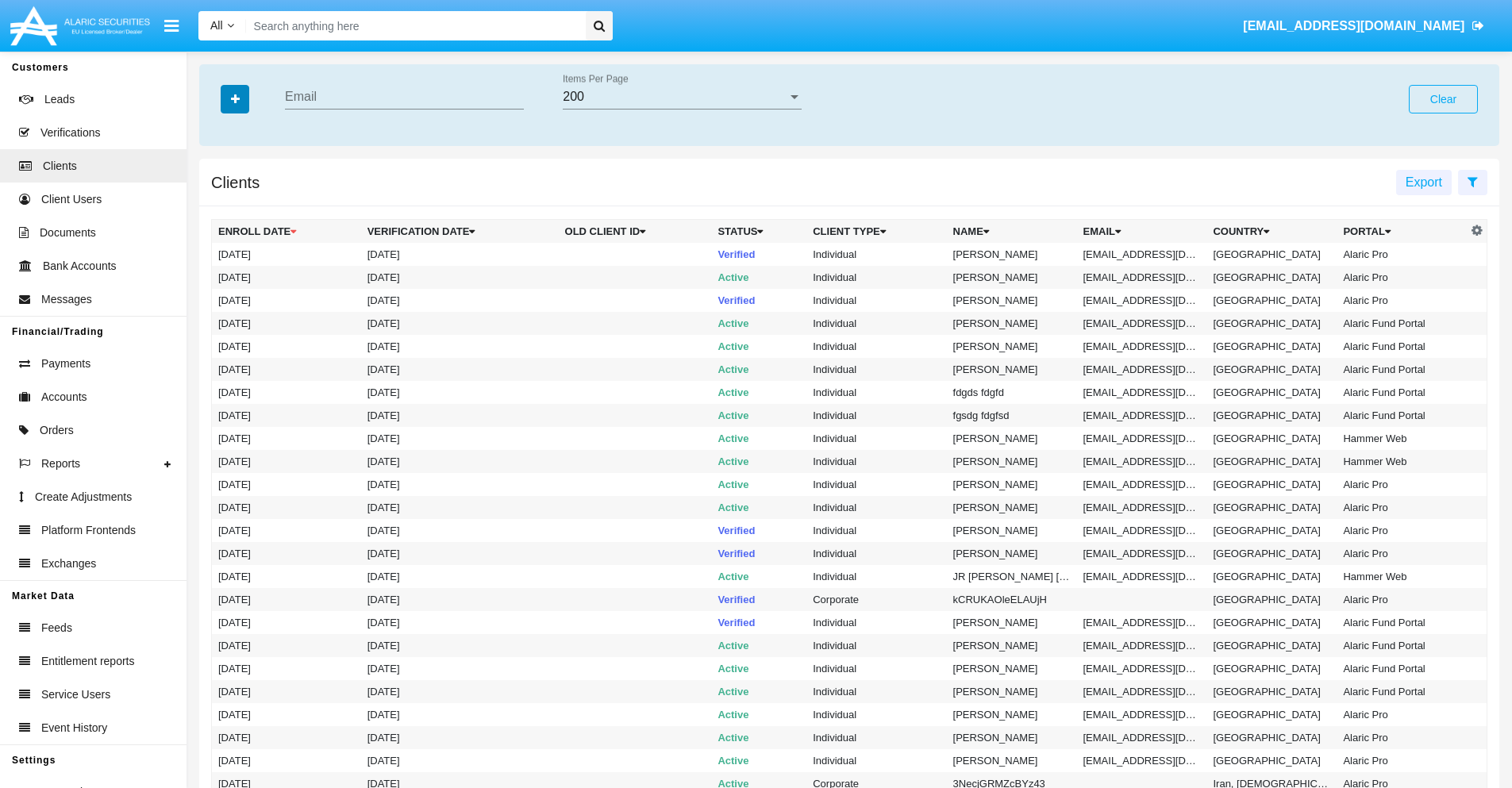
click at [235, 98] on icon "button" at bounding box center [235, 99] width 8 height 11
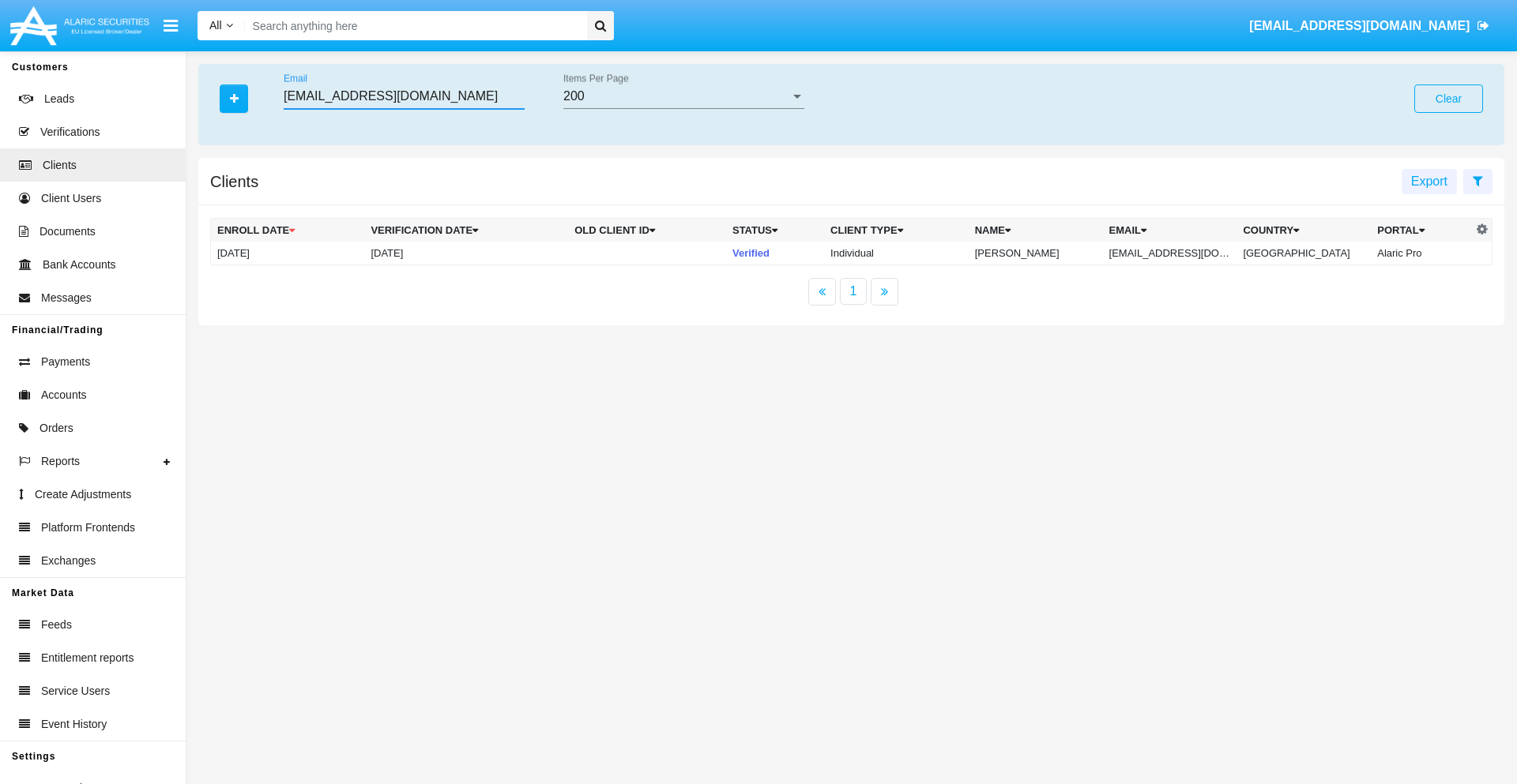
type input "[EMAIL_ADDRESS][DOMAIN_NAME]"
click at [1180, 253] on td "[EMAIL_ADDRESS][DOMAIN_NAME]" at bounding box center [1170, 253] width 134 height 23
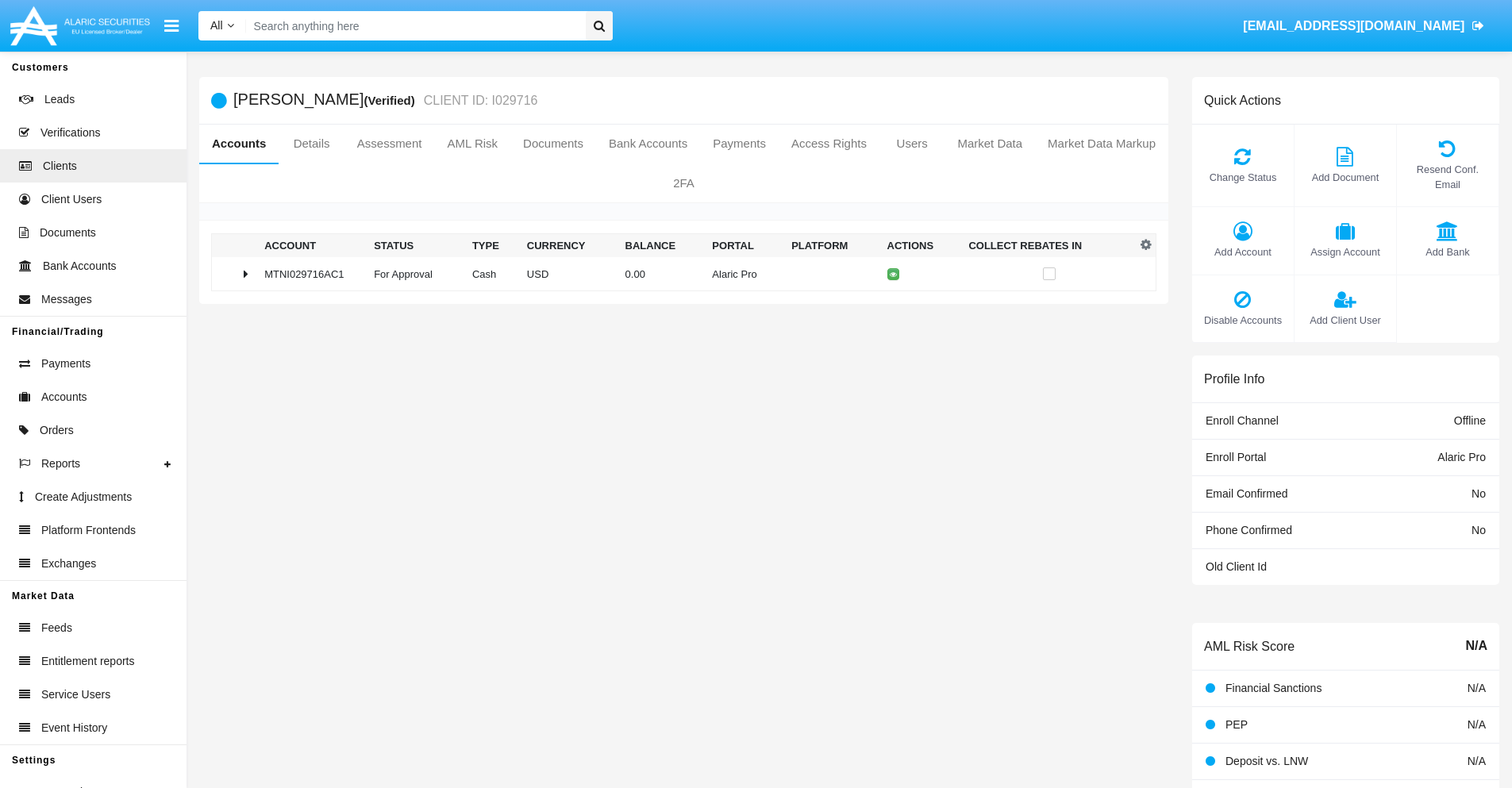
click at [1243, 177] on span "Change Status" at bounding box center [1243, 177] width 86 height 15
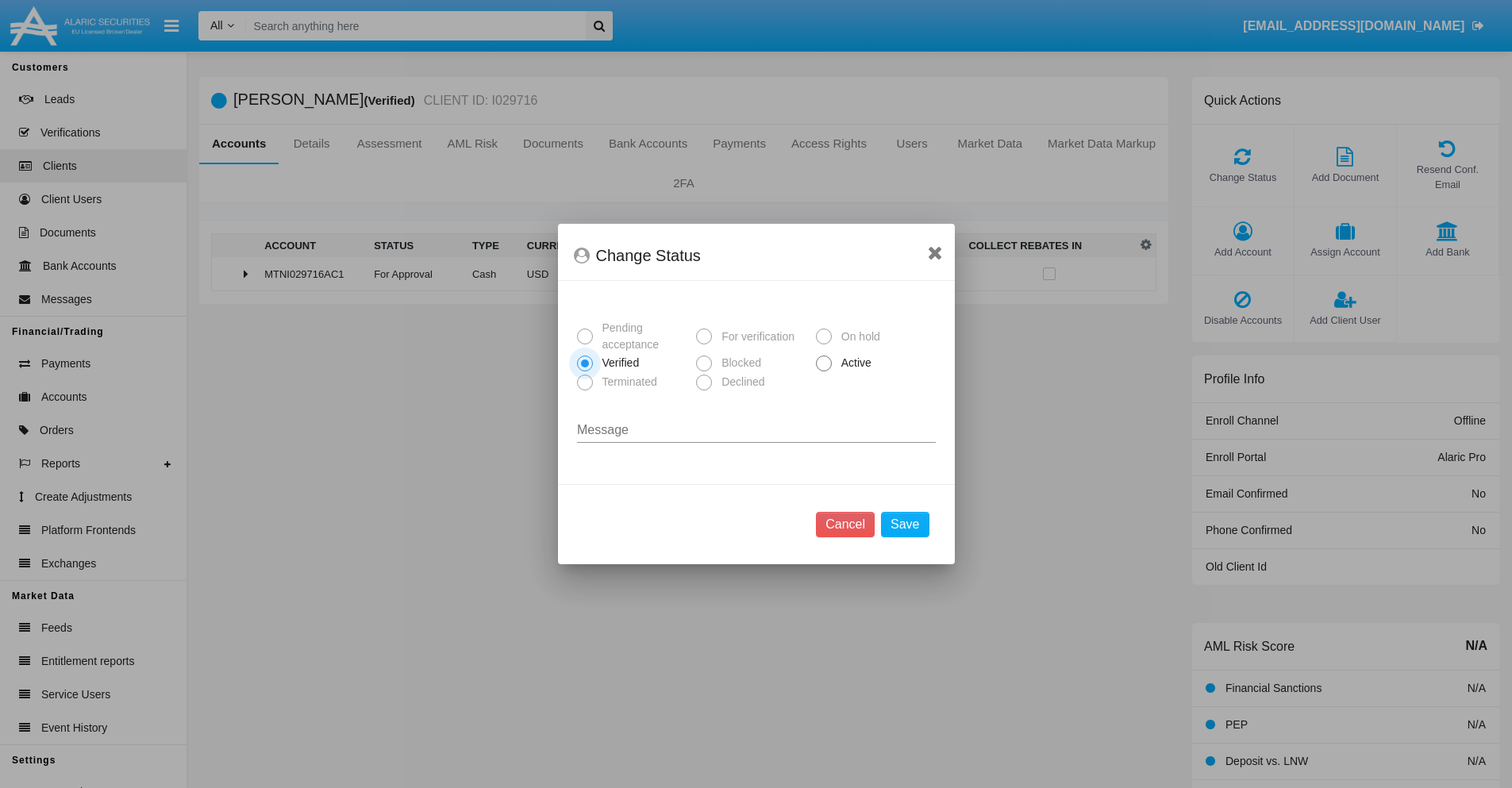
click at [853, 363] on span "Active" at bounding box center [853, 363] width 44 height 17
click at [824, 372] on input "Active" at bounding box center [823, 372] width 1 height 1
radio input "true"
